Goal: Find contact information: Find contact information

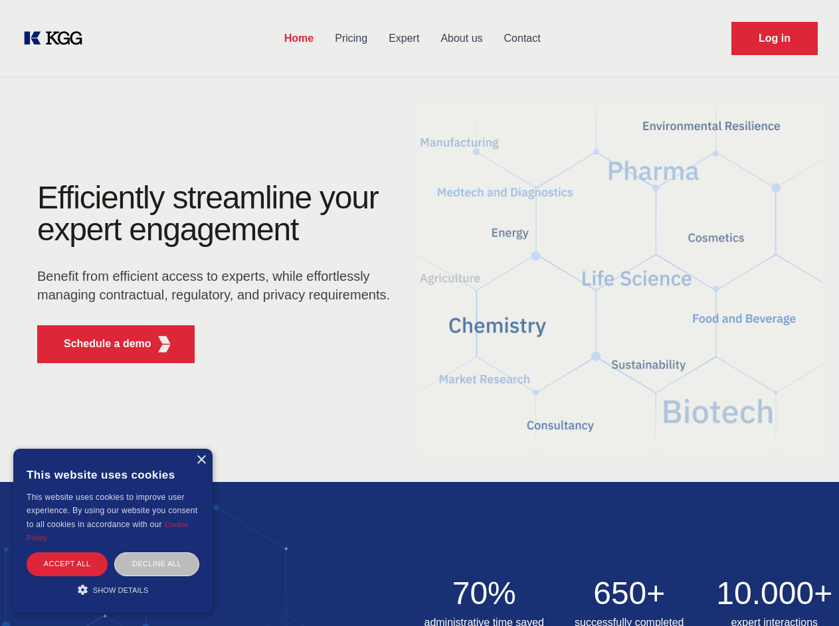
click at [419, 313] on div "Efficiently streamline your expert engagement Benefit from efficient access to …" at bounding box center [218, 278] width 404 height 192
click at [100, 344] on p "Schedule a demo" at bounding box center [108, 344] width 88 height 16
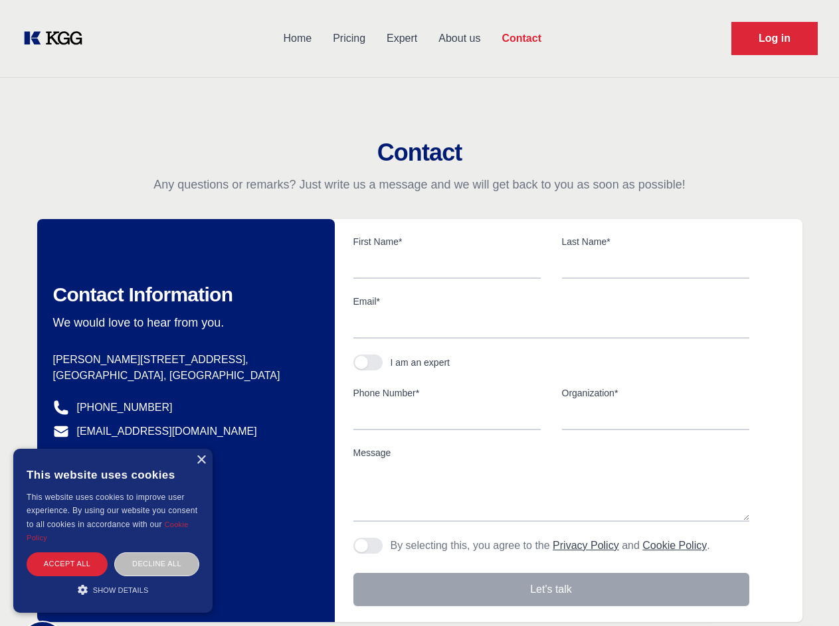
click at [201, 460] on div "× This website uses cookies This website uses cookies to improve user experienc…" at bounding box center [112, 531] width 199 height 164
click at [67, 564] on div "Accept all" at bounding box center [67, 564] width 81 height 23
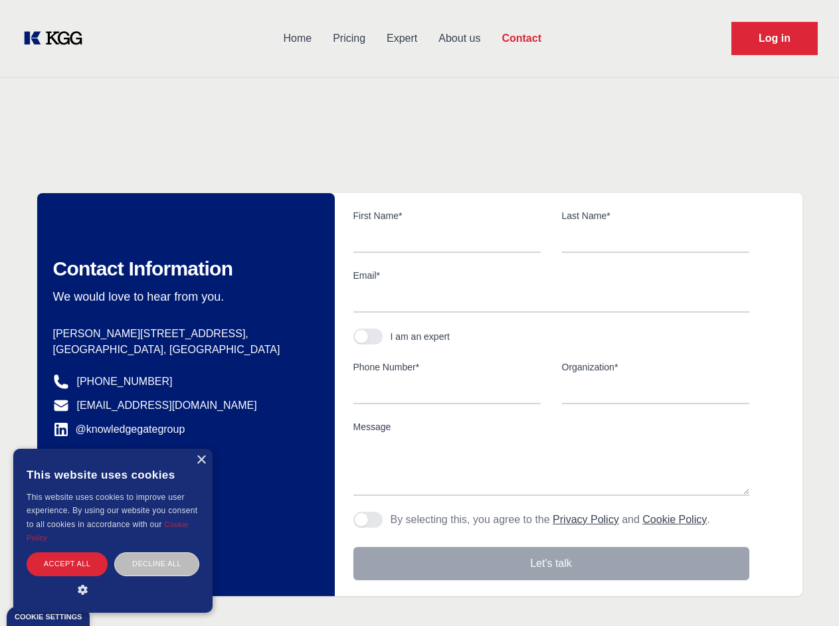
click at [157, 564] on div "Contact Information We would love to hear from you. Postal address [PERSON_NAME…" at bounding box center [186, 394] width 298 height 403
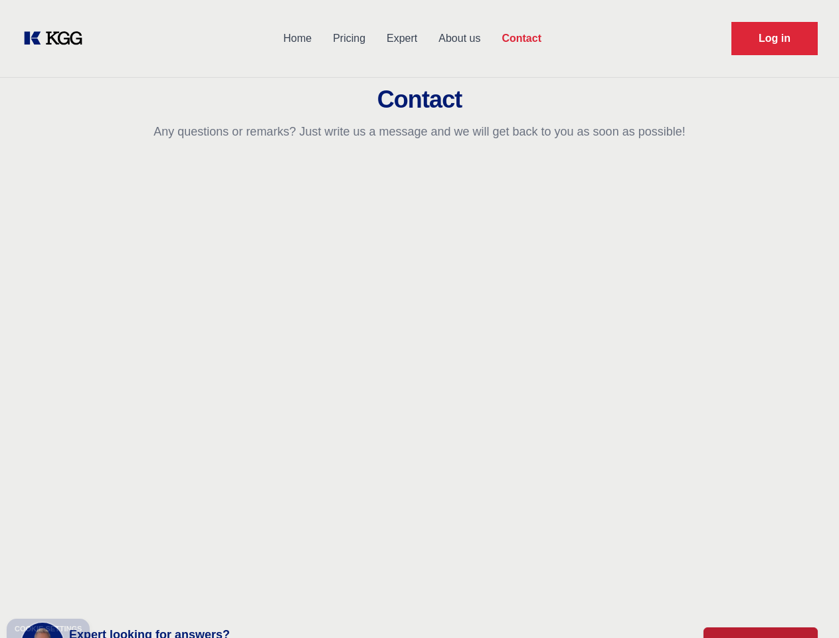
click at [113, 590] on main "Contact Any questions or remarks? Just write us a message and we will get back …" at bounding box center [419, 345] width 839 height 691
